Goal: Use online tool/utility: Utilize a website feature to perform a specific function

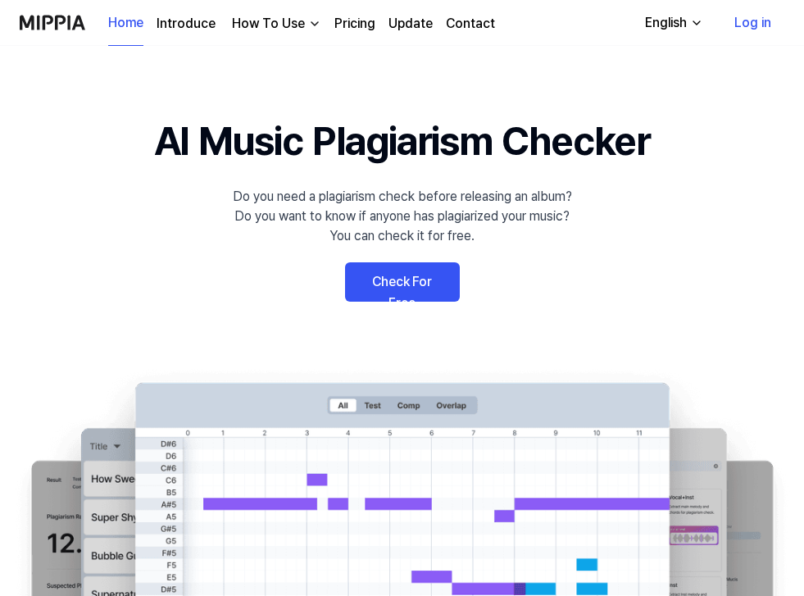
click at [393, 289] on link "Check For Free" at bounding box center [402, 281] width 115 height 39
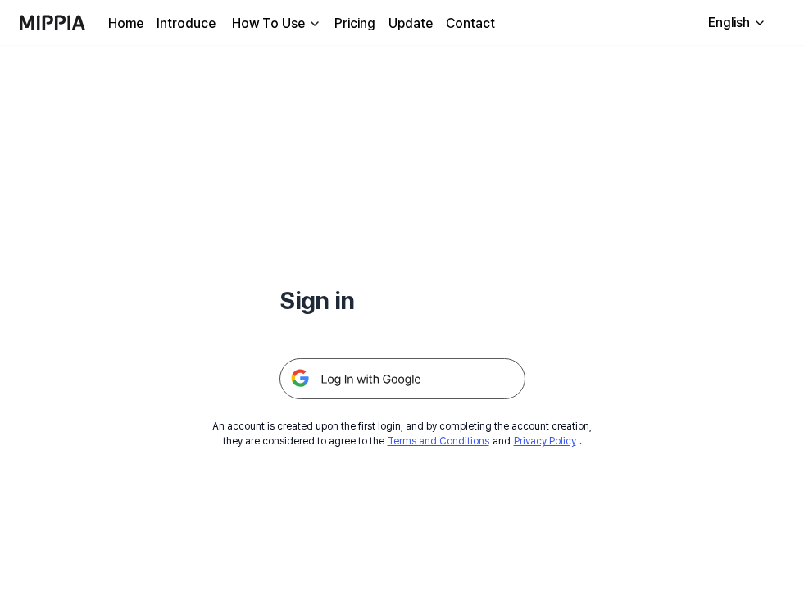
click at [366, 376] on img at bounding box center [403, 378] width 246 height 41
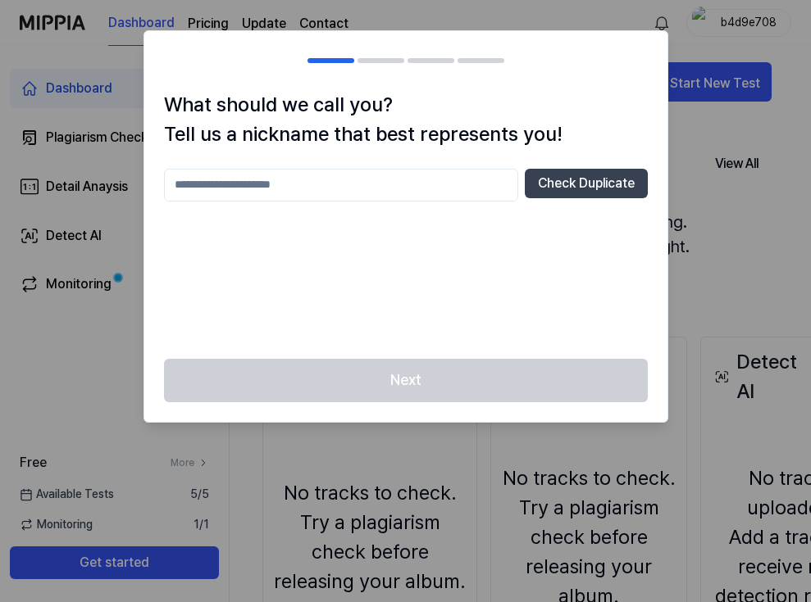
click at [680, 160] on div at bounding box center [405, 301] width 811 height 602
click at [413, 179] on input "text" at bounding box center [341, 185] width 354 height 33
type input "****"
click at [395, 359] on div "Next" at bounding box center [405, 390] width 523 height 63
click at [395, 377] on div "Next" at bounding box center [405, 390] width 523 height 63
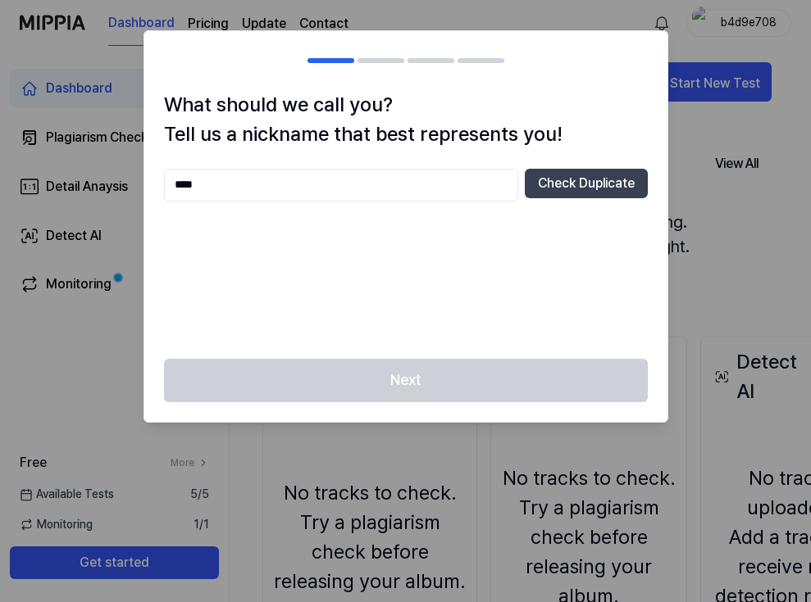
click at [542, 198] on div "**** Check Duplicate" at bounding box center [406, 185] width 484 height 33
click at [552, 194] on button "Check Duplicate" at bounding box center [586, 184] width 123 height 30
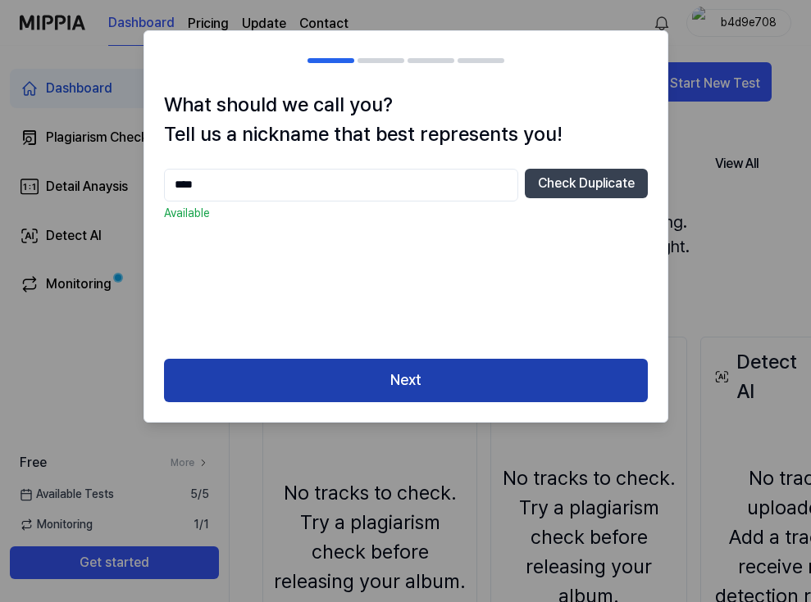
click at [369, 379] on button "Next" at bounding box center [406, 380] width 484 height 43
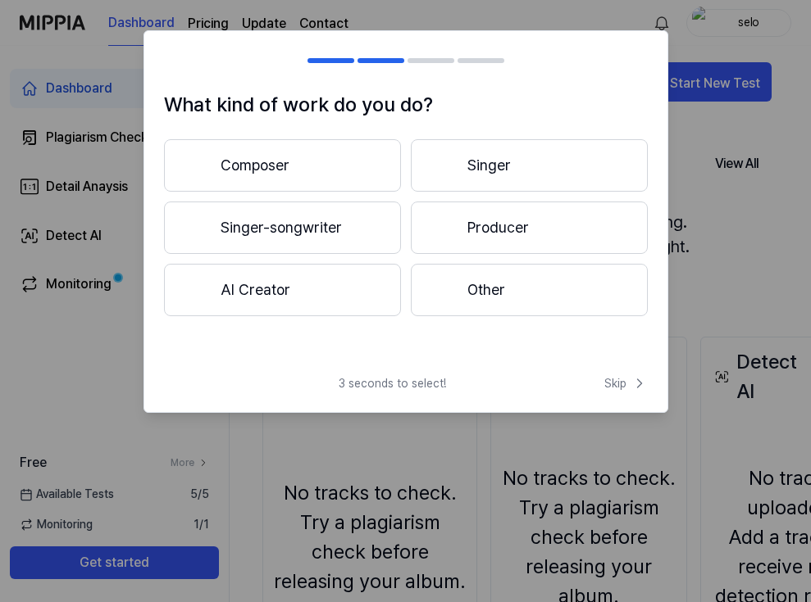
click at [487, 216] on button "Producer" at bounding box center [529, 228] width 237 height 52
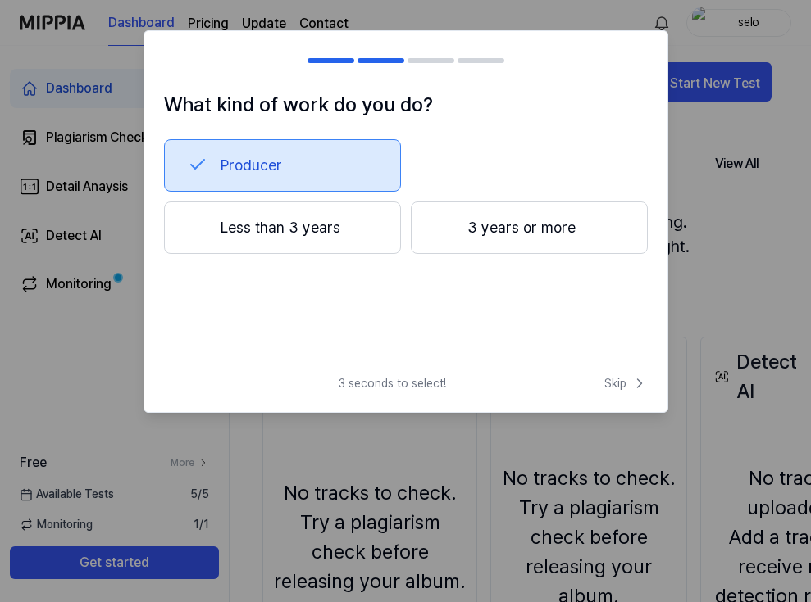
click at [311, 232] on button "Less than 3 years" at bounding box center [282, 228] width 237 height 52
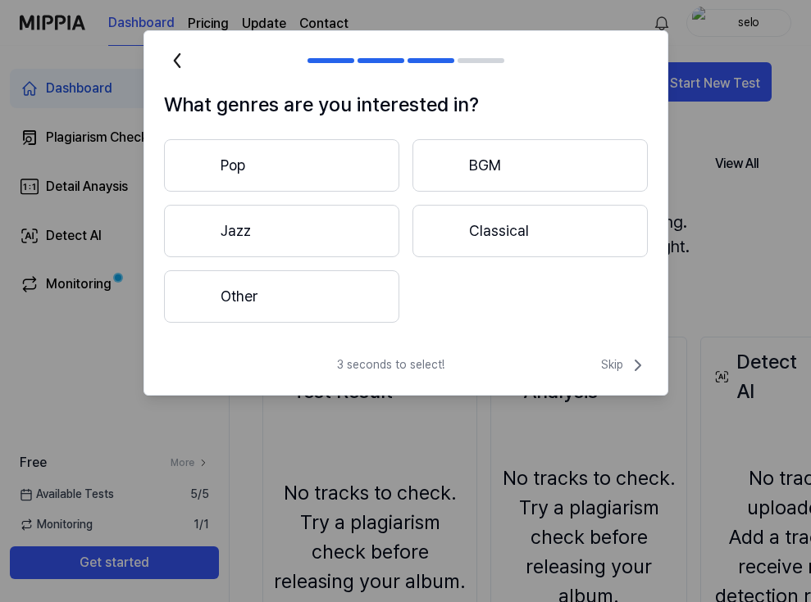
click at [318, 283] on button "Other" at bounding box center [281, 296] width 235 height 52
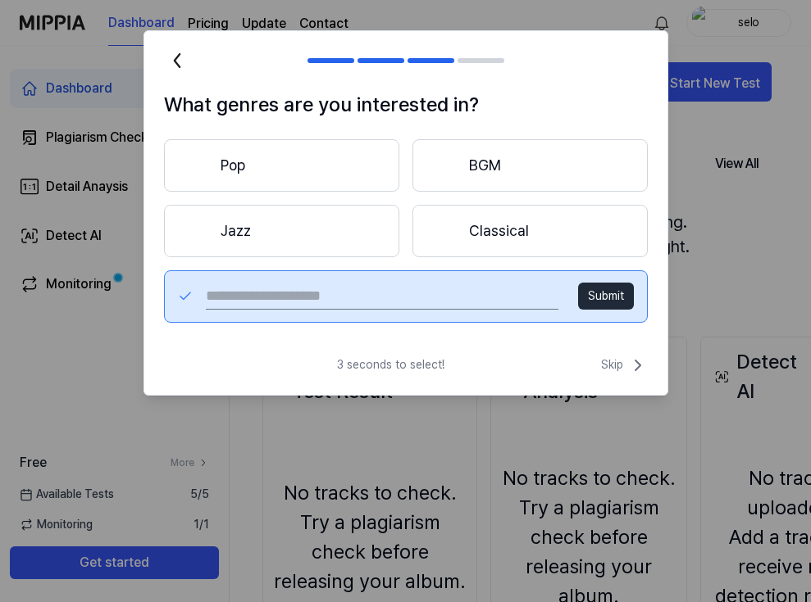
click at [531, 309] on input "text" at bounding box center [382, 297] width 352 height 26
type input "******"
click at [611, 293] on button "Submit" at bounding box center [606, 296] width 56 height 27
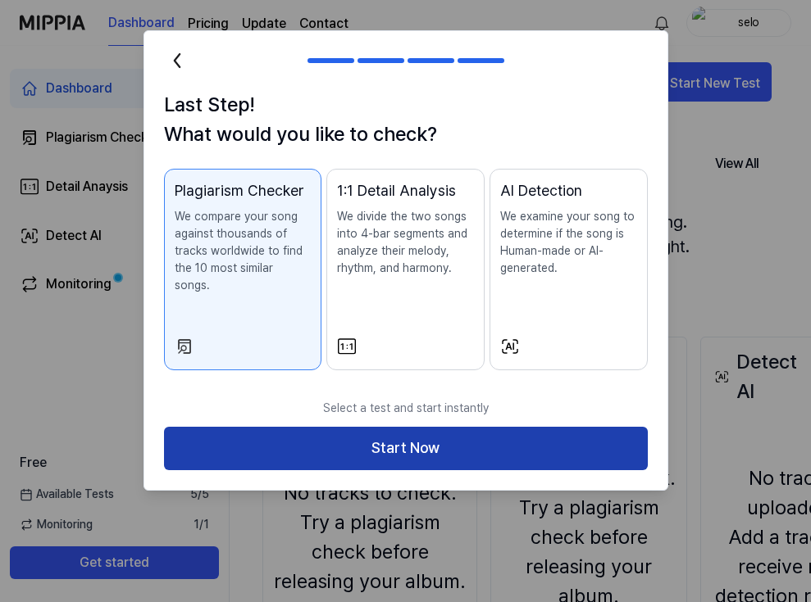
click at [444, 431] on button "Start Now" at bounding box center [406, 448] width 484 height 43
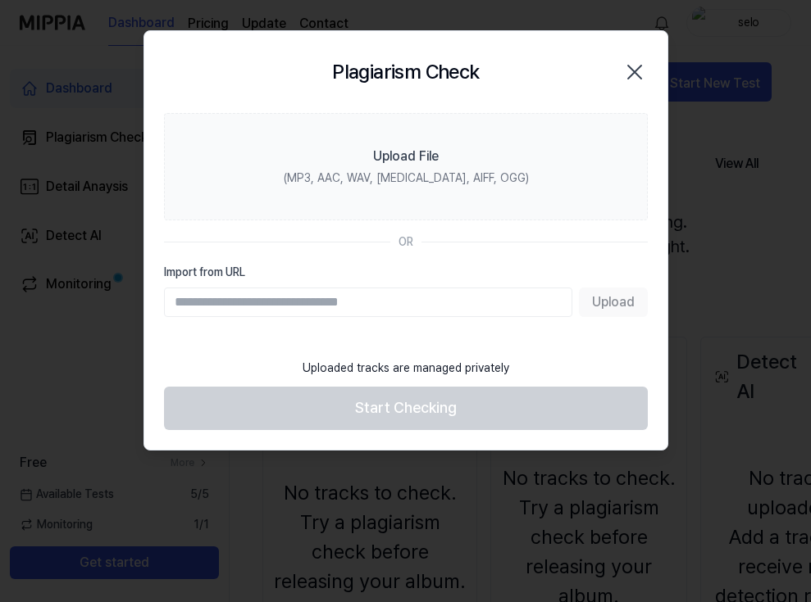
click at [425, 302] on input "Import from URL" at bounding box center [368, 303] width 408 height 30
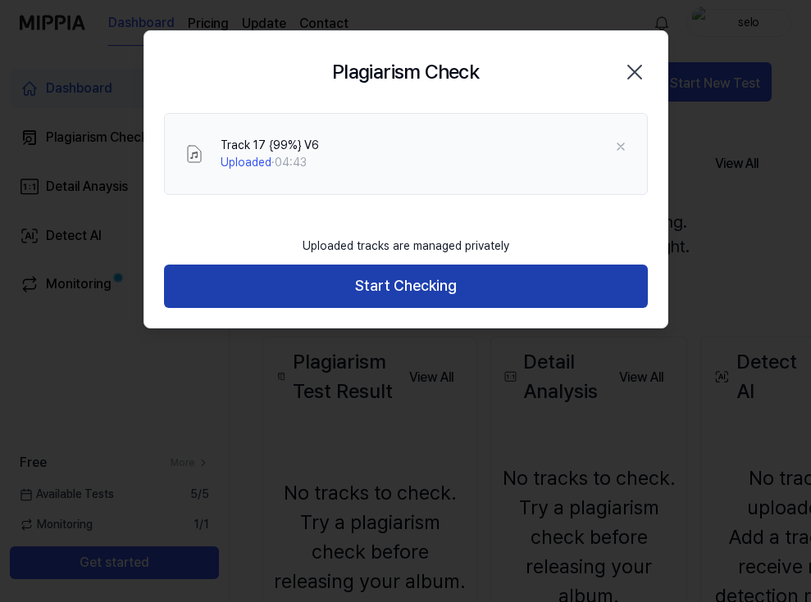
click at [502, 307] on button "Start Checking" at bounding box center [406, 286] width 484 height 43
